Goal: Task Accomplishment & Management: Complete application form

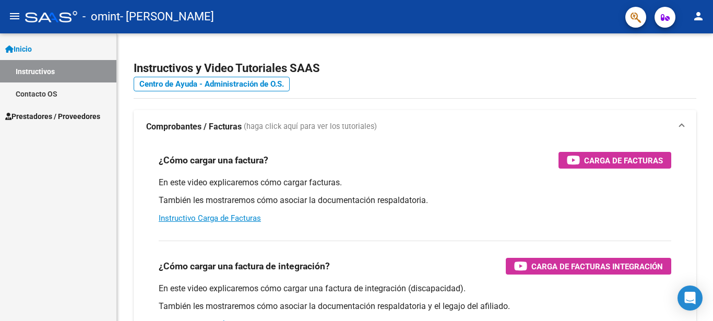
click at [75, 114] on span "Prestadores / Proveedores" at bounding box center [52, 116] width 95 height 11
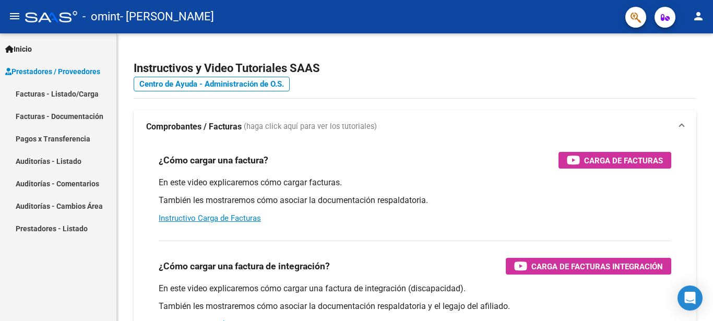
click at [74, 99] on link "Facturas - Listado/Carga" at bounding box center [58, 93] width 116 height 22
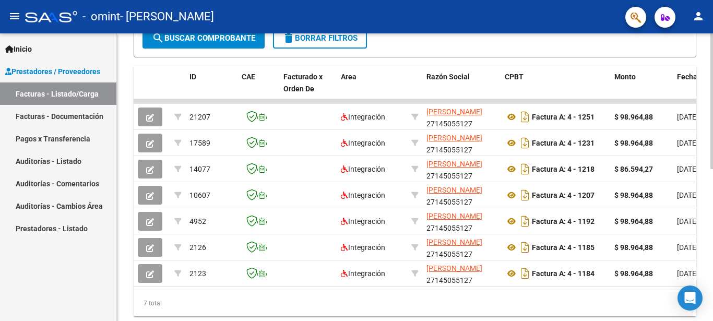
scroll to position [299, 0]
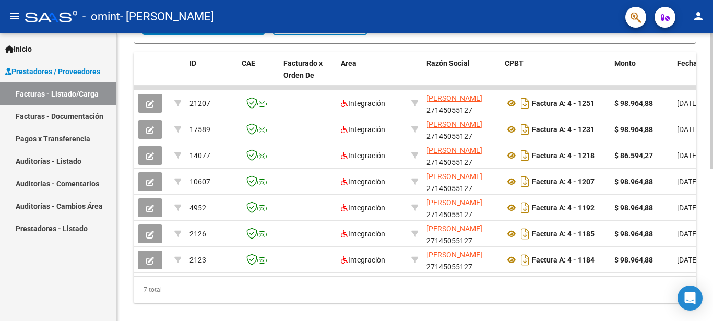
click at [705, 265] on div at bounding box center [712, 246] width 3 height 136
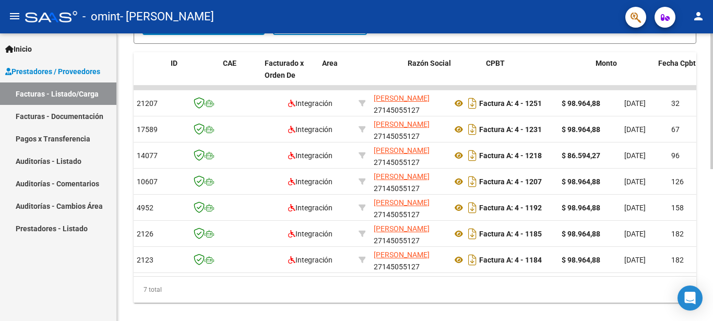
scroll to position [0, 15]
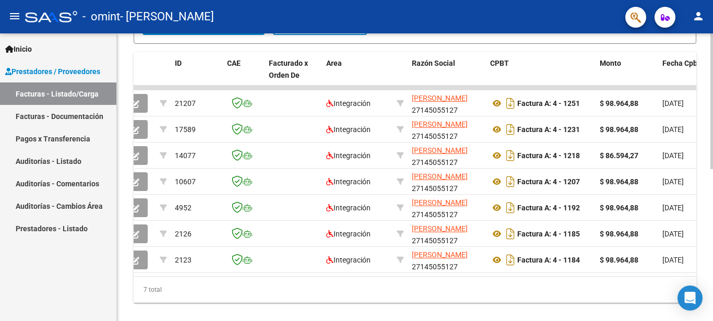
click at [186, 289] on div "7 total" at bounding box center [415, 290] width 563 height 26
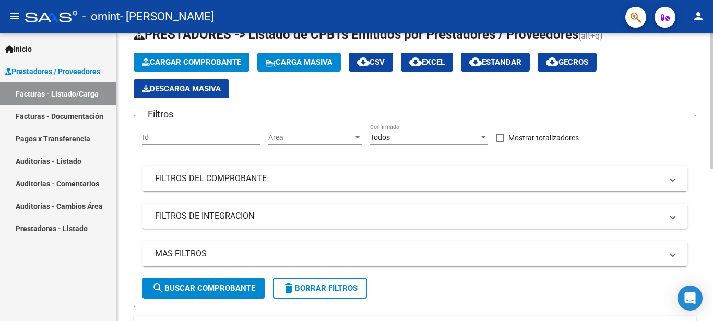
scroll to position [0, 0]
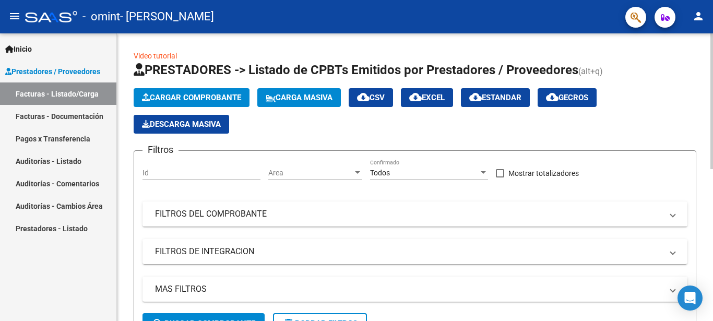
click at [468, 0] on html "menu - omint - [PERSON_NAME] DEL C person Inicio Instructivos Contacto OS Prest…" at bounding box center [356, 160] width 713 height 321
click at [229, 96] on span "Cargar Comprobante" at bounding box center [191, 97] width 99 height 9
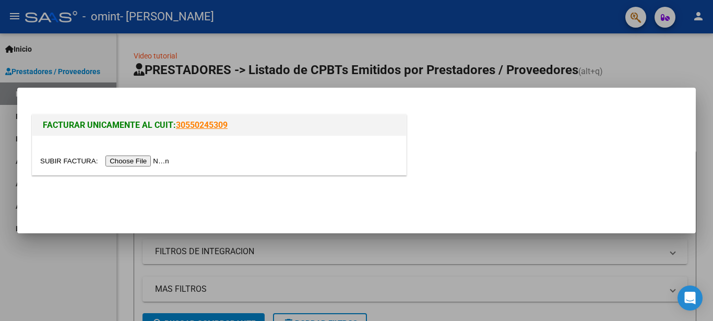
click at [229, 96] on mat-dialog-container "FACTURAR UNICAMENTE AL CUIT: 30550245309" at bounding box center [356, 161] width 679 height 146
click at [160, 162] on input "file" at bounding box center [106, 161] width 132 height 11
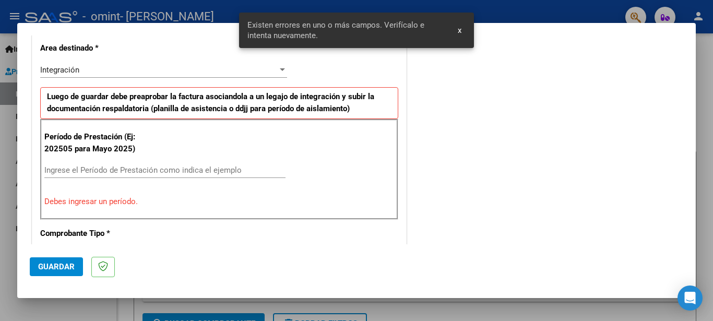
scroll to position [259, 0]
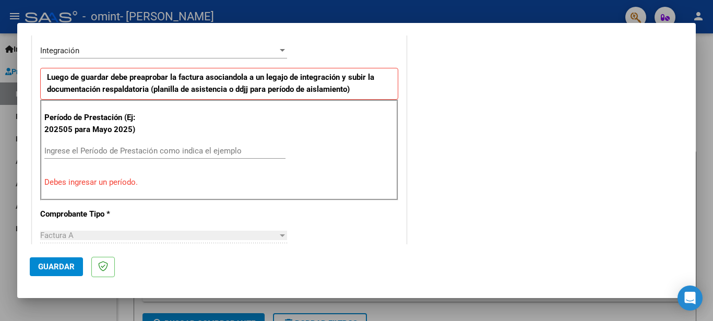
click at [202, 146] on div "Ingrese el Período de Prestación como indica el ejemplo" at bounding box center [164, 151] width 241 height 16
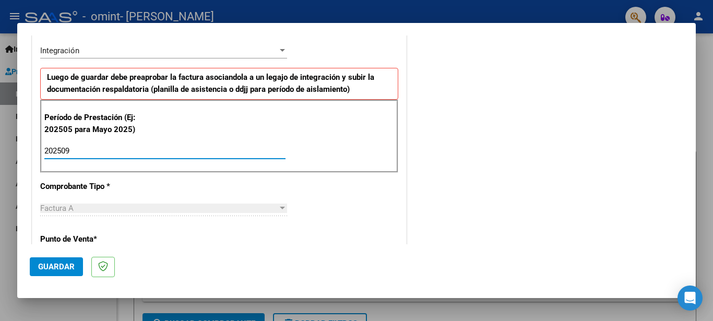
type input "202509"
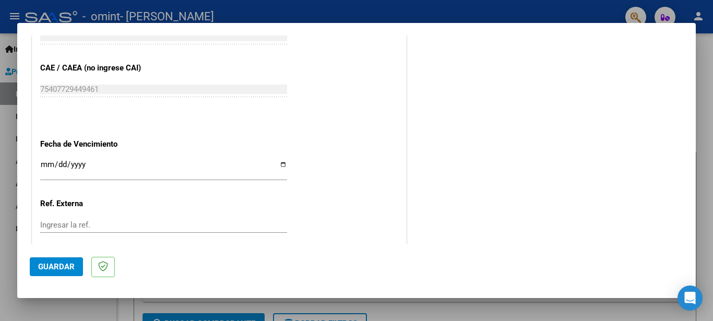
scroll to position [656, 0]
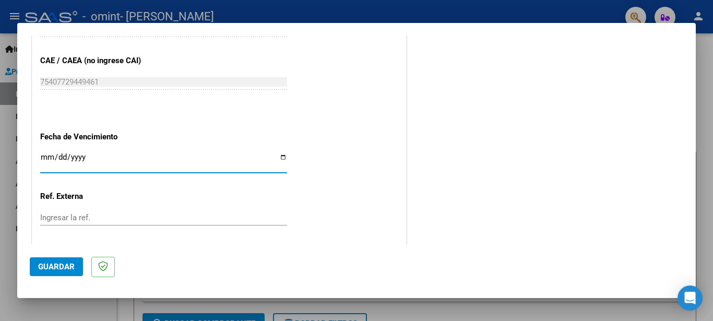
click at [44, 156] on input "Ingresar la fecha" at bounding box center [163, 161] width 247 height 17
type input "[DATE]"
click at [66, 265] on span "Guardar" at bounding box center [56, 266] width 37 height 9
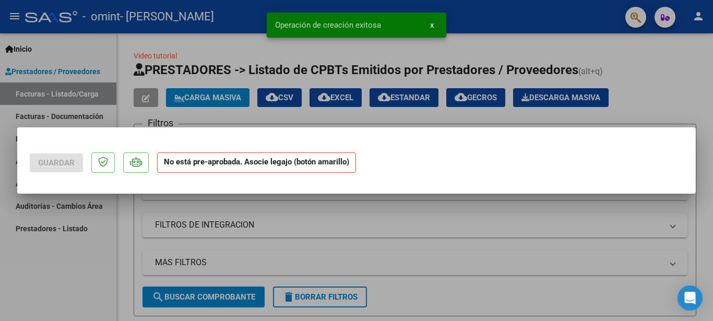
scroll to position [0, 0]
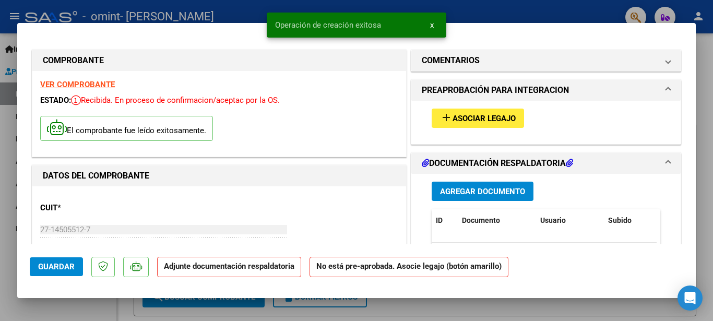
click at [486, 116] on span "Asociar Legajo" at bounding box center [484, 118] width 63 height 9
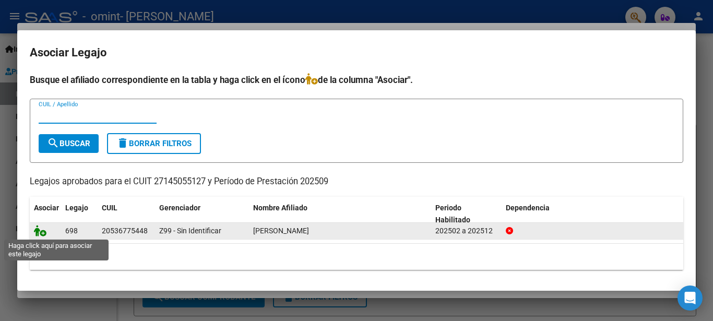
click at [38, 232] on icon at bounding box center [40, 230] width 13 height 11
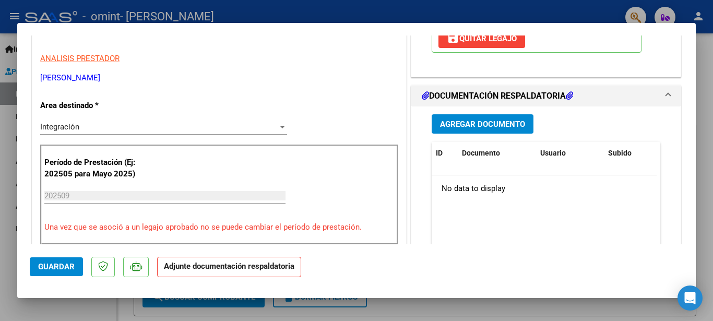
scroll to position [230, 0]
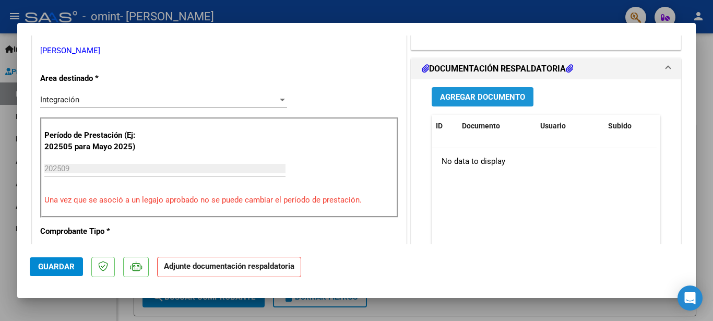
click at [484, 94] on span "Agregar Documento" at bounding box center [482, 96] width 85 height 9
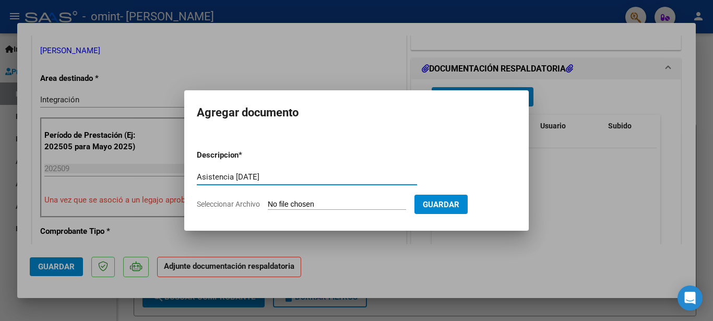
type input "Asistencia [DATE]"
click at [245, 207] on span "Seleccionar Archivo" at bounding box center [228, 204] width 63 height 8
click at [268, 207] on input "Seleccionar Archivo" at bounding box center [337, 205] width 138 height 10
click at [220, 205] on span "Seleccionar Archivo" at bounding box center [228, 204] width 63 height 8
click at [268, 205] on input "Seleccionar Archivo" at bounding box center [337, 205] width 138 height 10
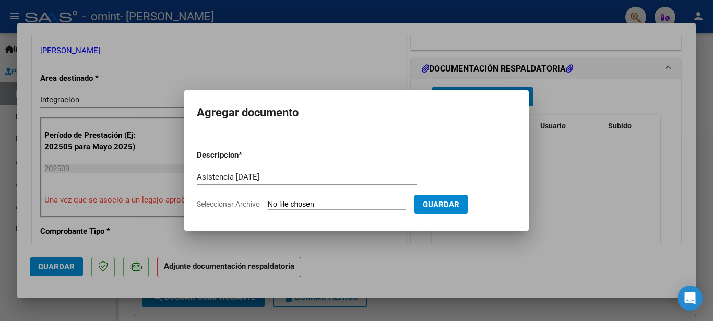
type input "C:\fakepath\[PERSON_NAME], asistencia septiembre.pdf"
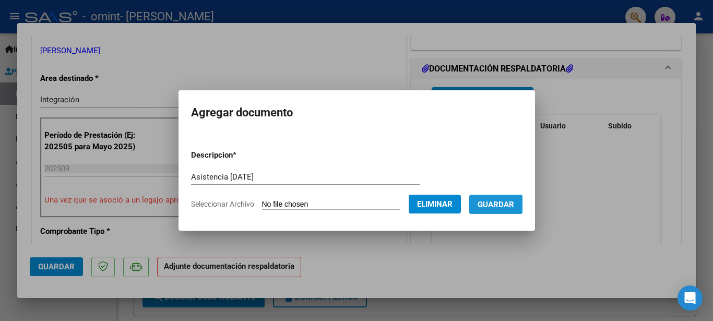
click at [496, 206] on span "Guardar" at bounding box center [496, 204] width 37 height 9
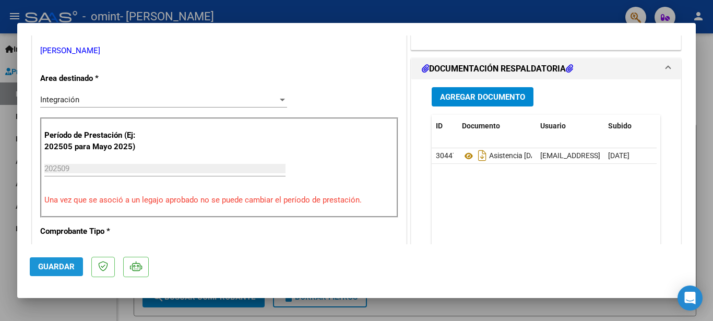
click at [62, 262] on button "Guardar" at bounding box center [56, 266] width 53 height 19
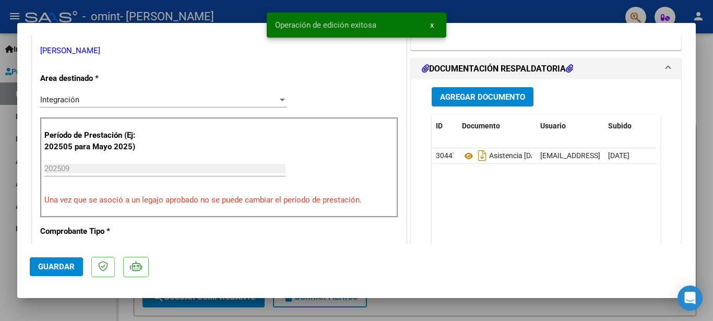
click at [33, 305] on div at bounding box center [356, 160] width 713 height 321
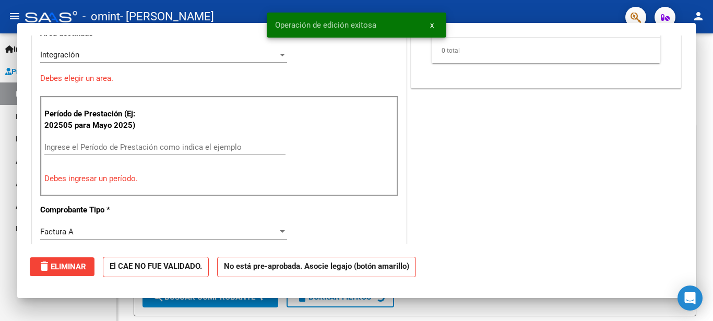
scroll to position [0, 0]
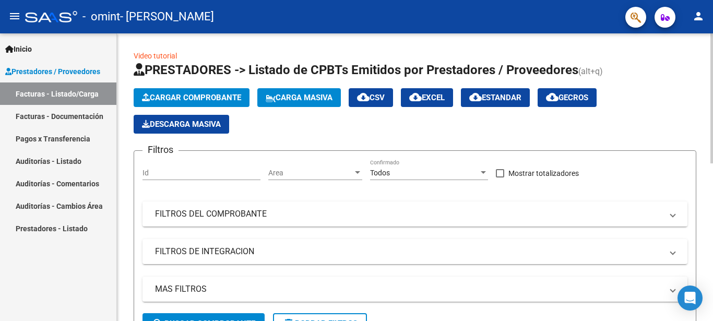
drag, startPoint x: 710, startPoint y: 132, endPoint x: 711, endPoint y: 168, distance: 36.0
click at [705, 152] on div at bounding box center [712, 98] width 3 height 130
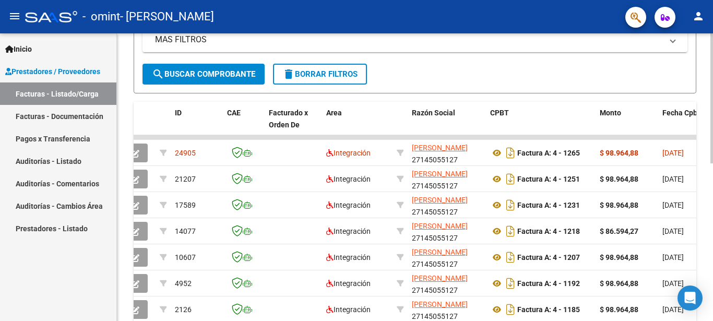
scroll to position [255, 0]
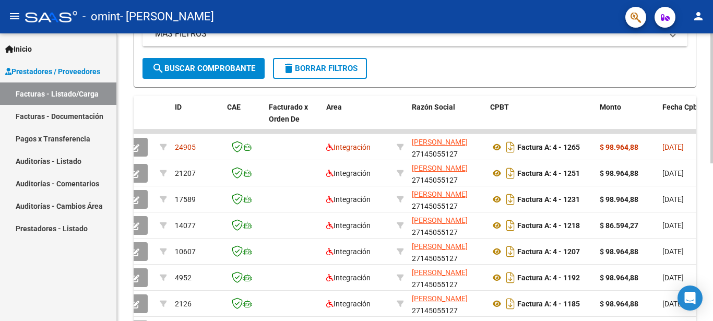
click at [705, 267] on div "Video tutorial PRESTADORES -> Listado de CPBTs Emitidos por Prestadores / Prove…" at bounding box center [416, 92] width 599 height 628
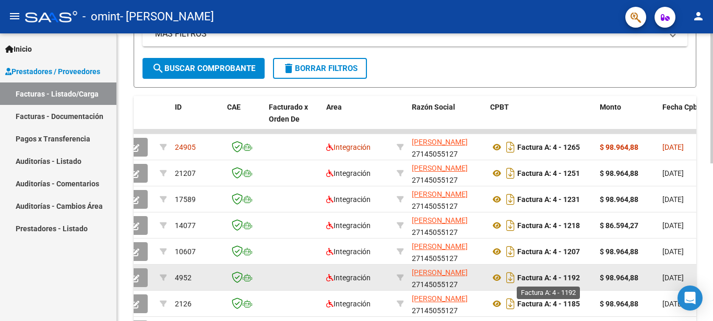
click at [539, 280] on strong "Factura A: 4 - 1192" at bounding box center [548, 278] width 63 height 8
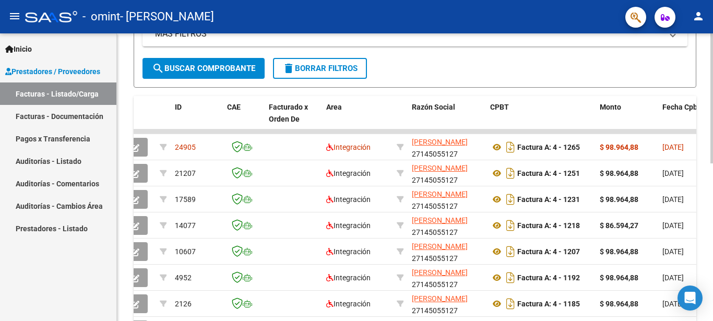
drag, startPoint x: 710, startPoint y: 245, endPoint x: 709, endPoint y: 271, distance: 25.6
click at [705, 271] on div "Video tutorial PRESTADORES -> Listado de CPBTs Emitidos por Prestadores / Prove…" at bounding box center [415, 92] width 596 height 628
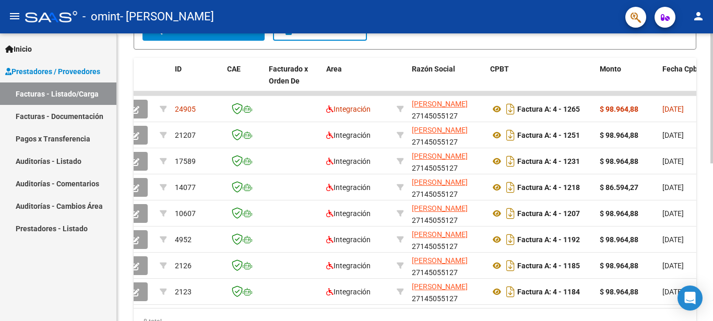
scroll to position [298, 0]
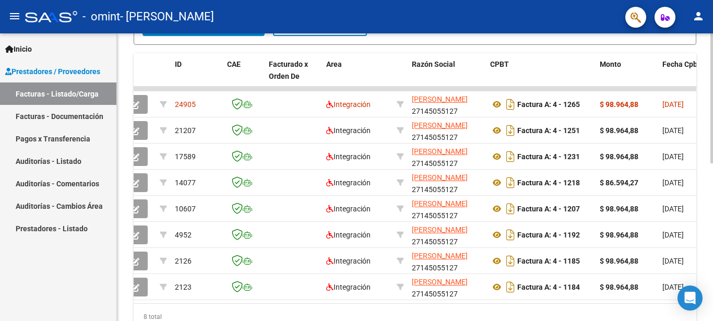
click at [705, 287] on div at bounding box center [712, 236] width 3 height 130
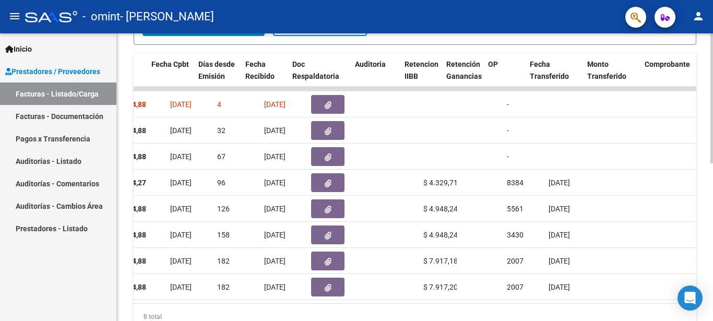
scroll to position [0, 534]
